Goal: Find specific page/section: Find specific page/section

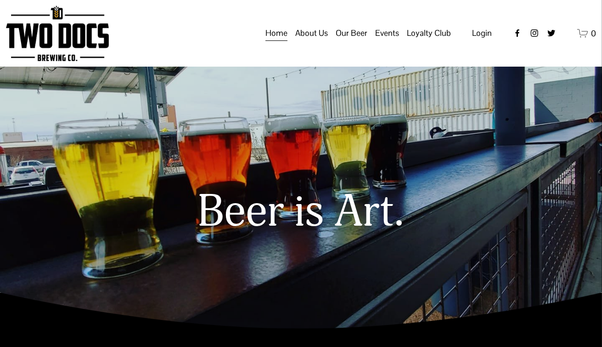
click at [389, 41] on span "Events" at bounding box center [388, 33] width 24 height 16
click at [0, 0] on span "Calendar" at bounding box center [0, 0] width 0 height 0
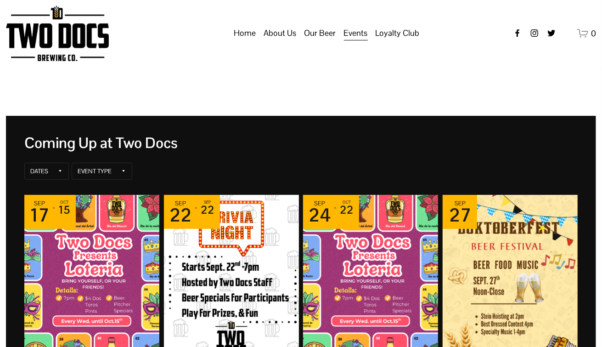
click at [500, 264] on img "Event: Doktoberfest" at bounding box center [510, 282] width 135 height 174
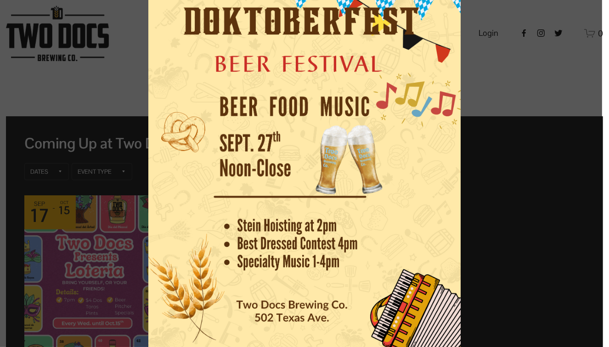
scroll to position [157, 0]
